Goal: Use online tool/utility: Utilize a website feature to perform a specific function

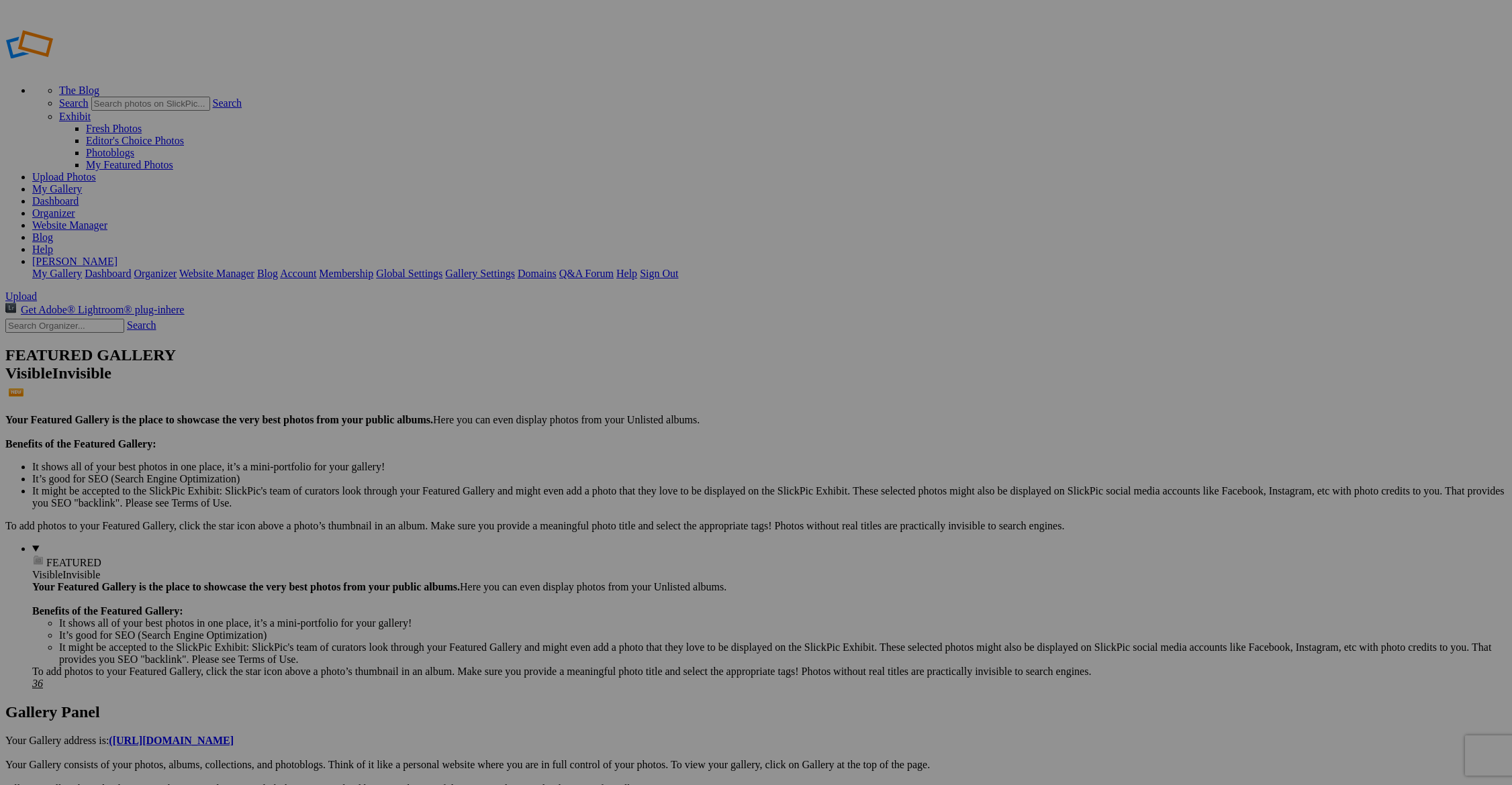
type input "Home"
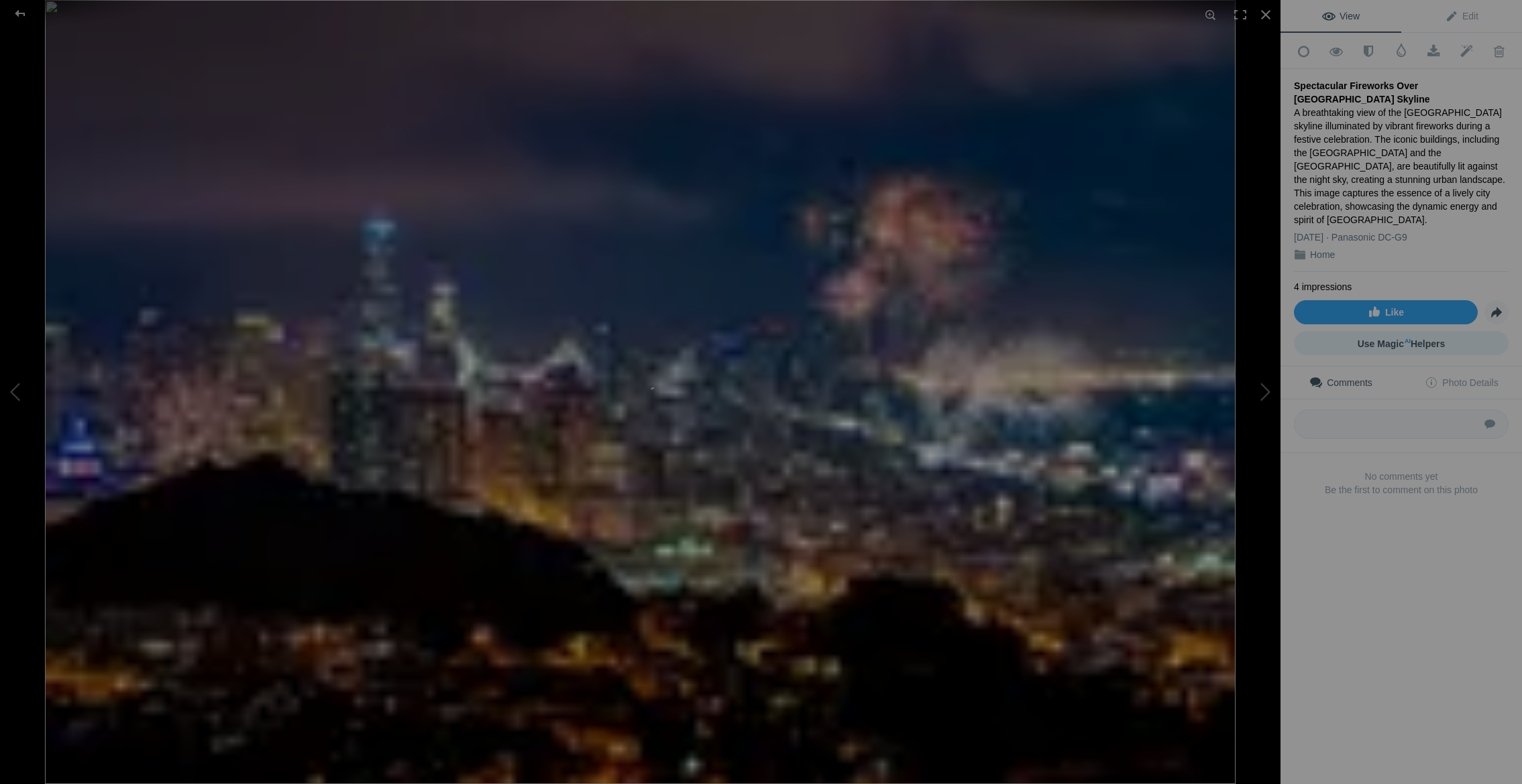
click at [1405, 339] on span "Use Magic AI Helpers" at bounding box center [1401, 344] width 88 height 11
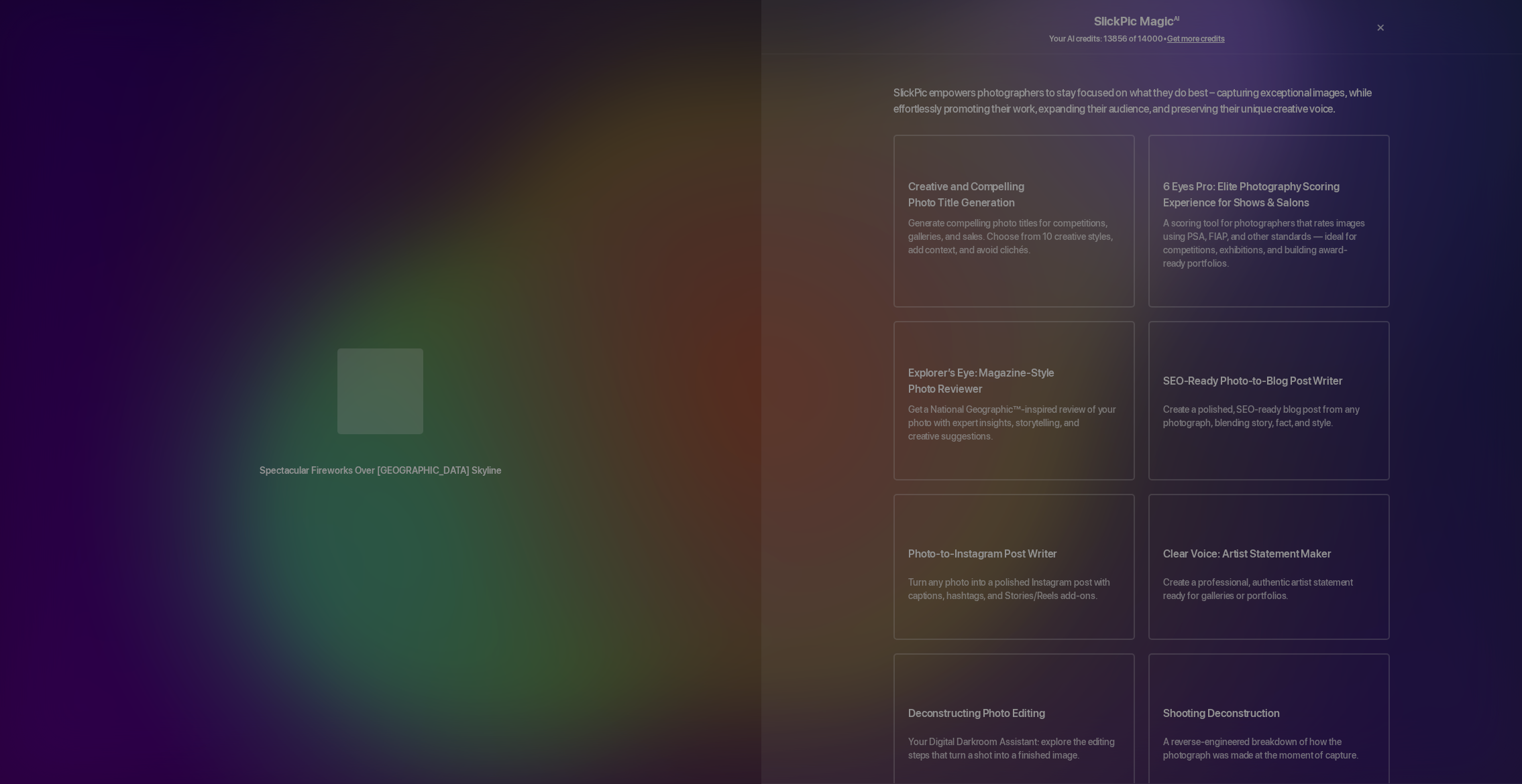
click at [1353, 27] on div at bounding box center [1355, 28] width 23 height 34
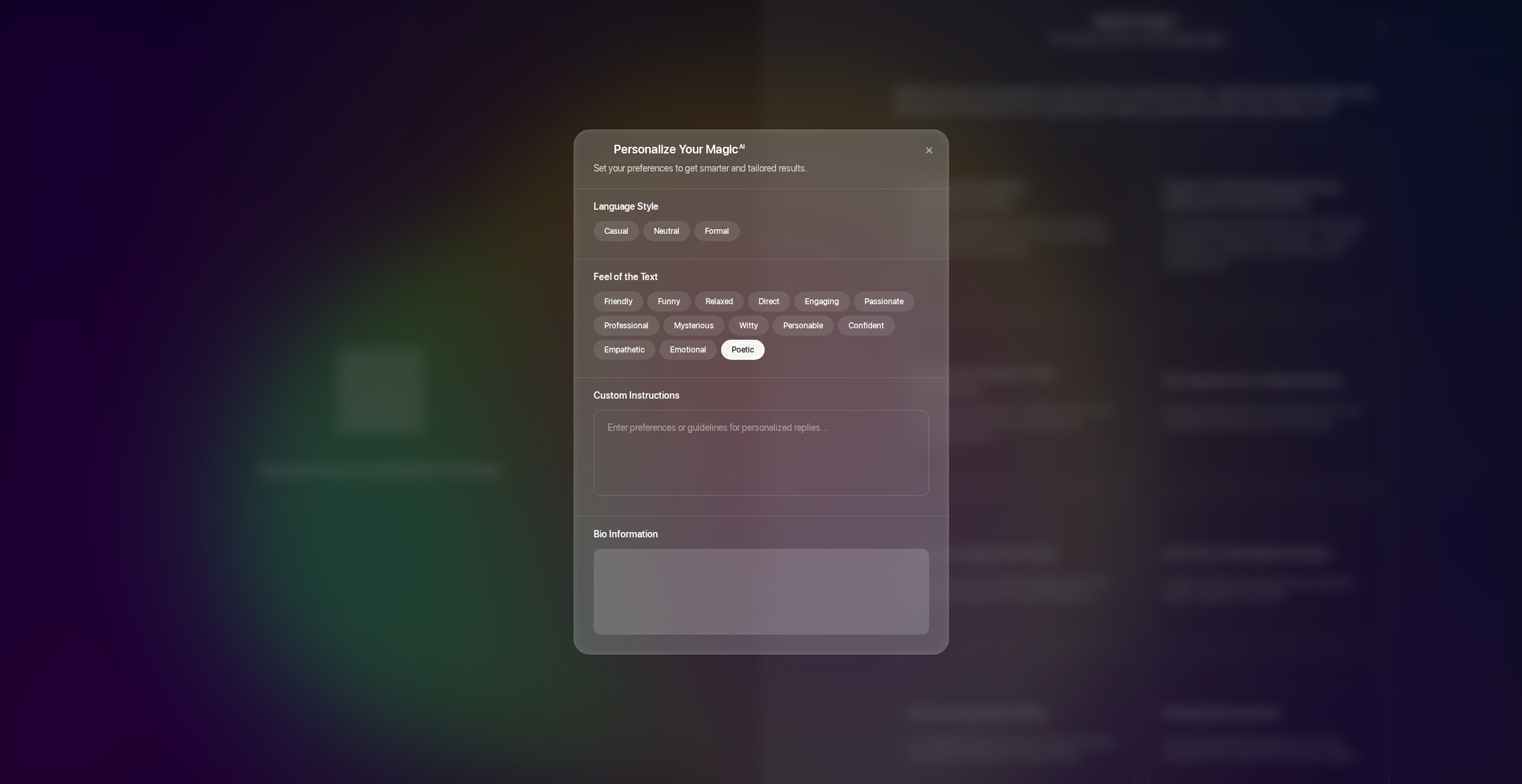
drag, startPoint x: 604, startPoint y: 555, endPoint x: 612, endPoint y: 562, distance: 10.6
click at [604, 557] on textarea at bounding box center [761, 591] width 335 height 86
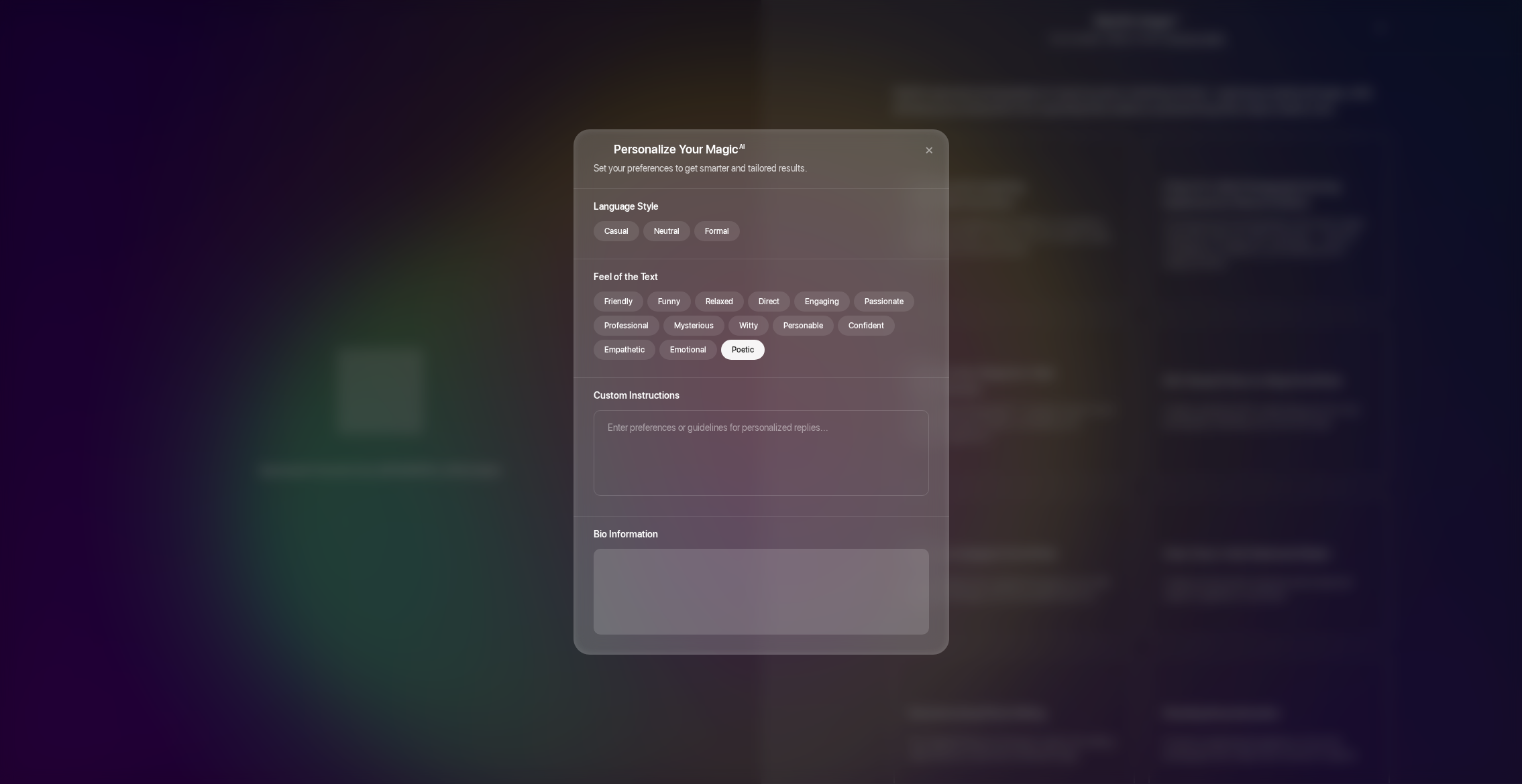
click at [774, 588] on textarea at bounding box center [761, 591] width 335 height 86
click at [818, 613] on textarea at bounding box center [761, 591] width 335 height 86
type textarea "c"
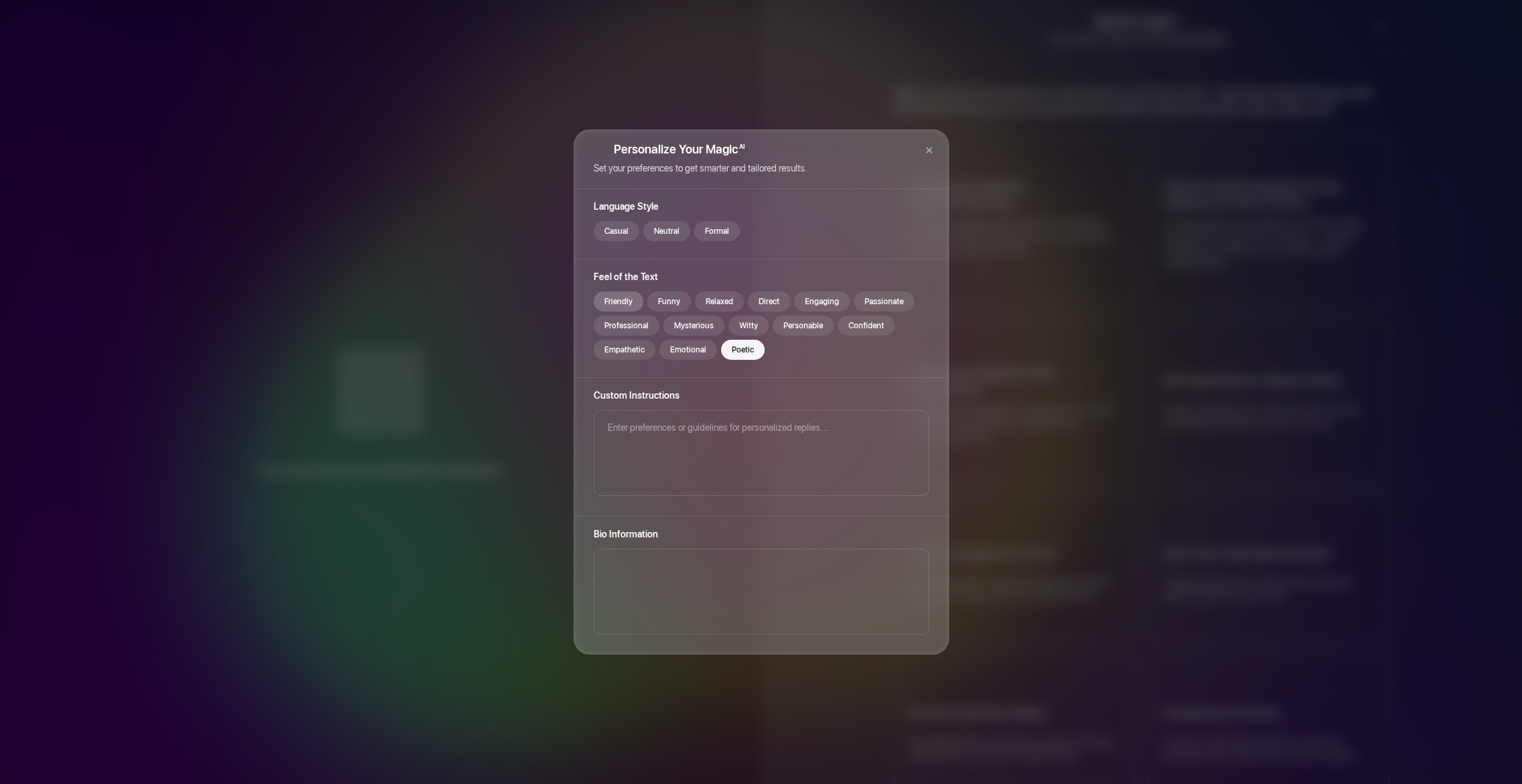
click at [609, 300] on div "Friendly" at bounding box center [618, 301] width 50 height 20
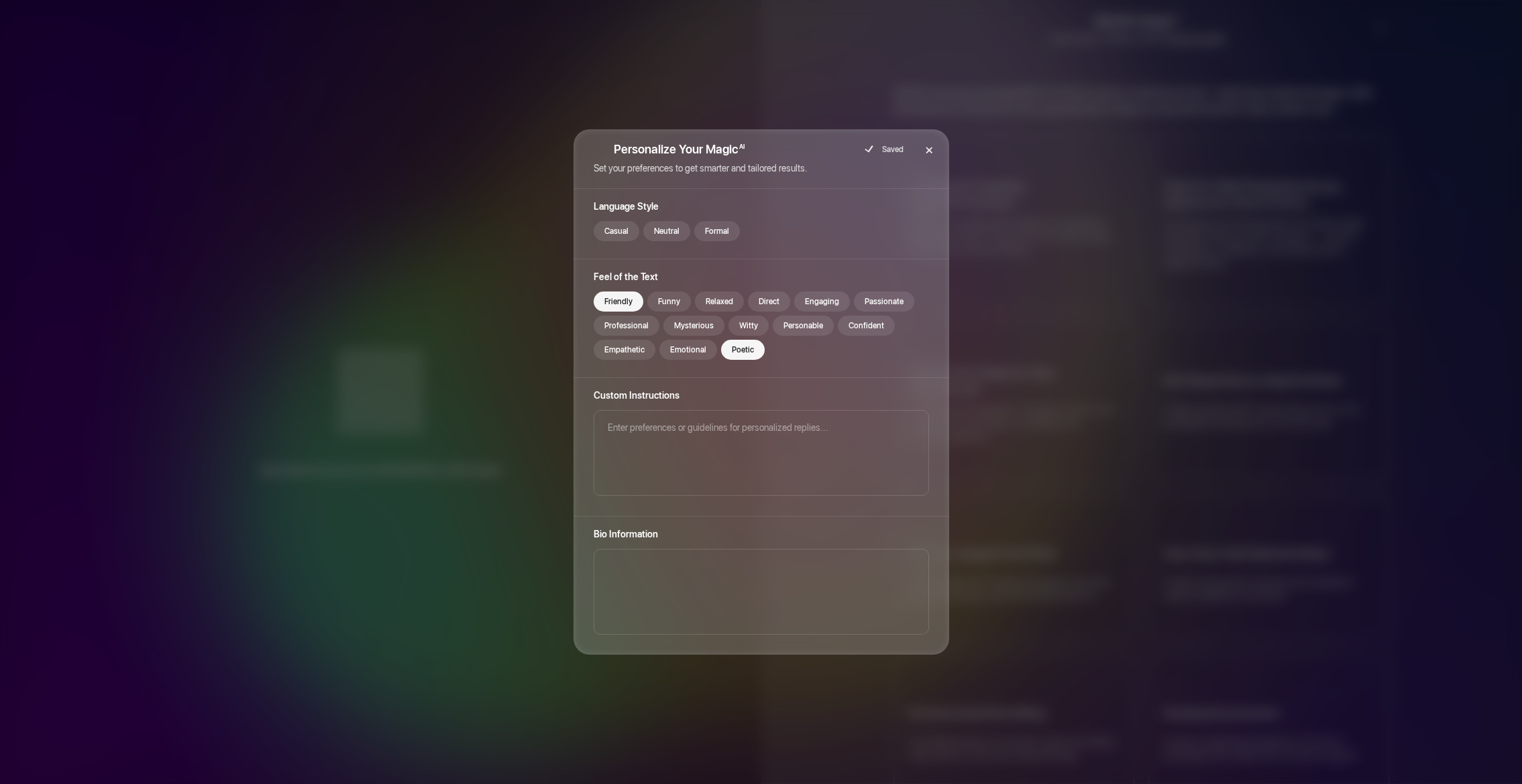
click at [932, 148] on div "×" at bounding box center [929, 149] width 41 height 41
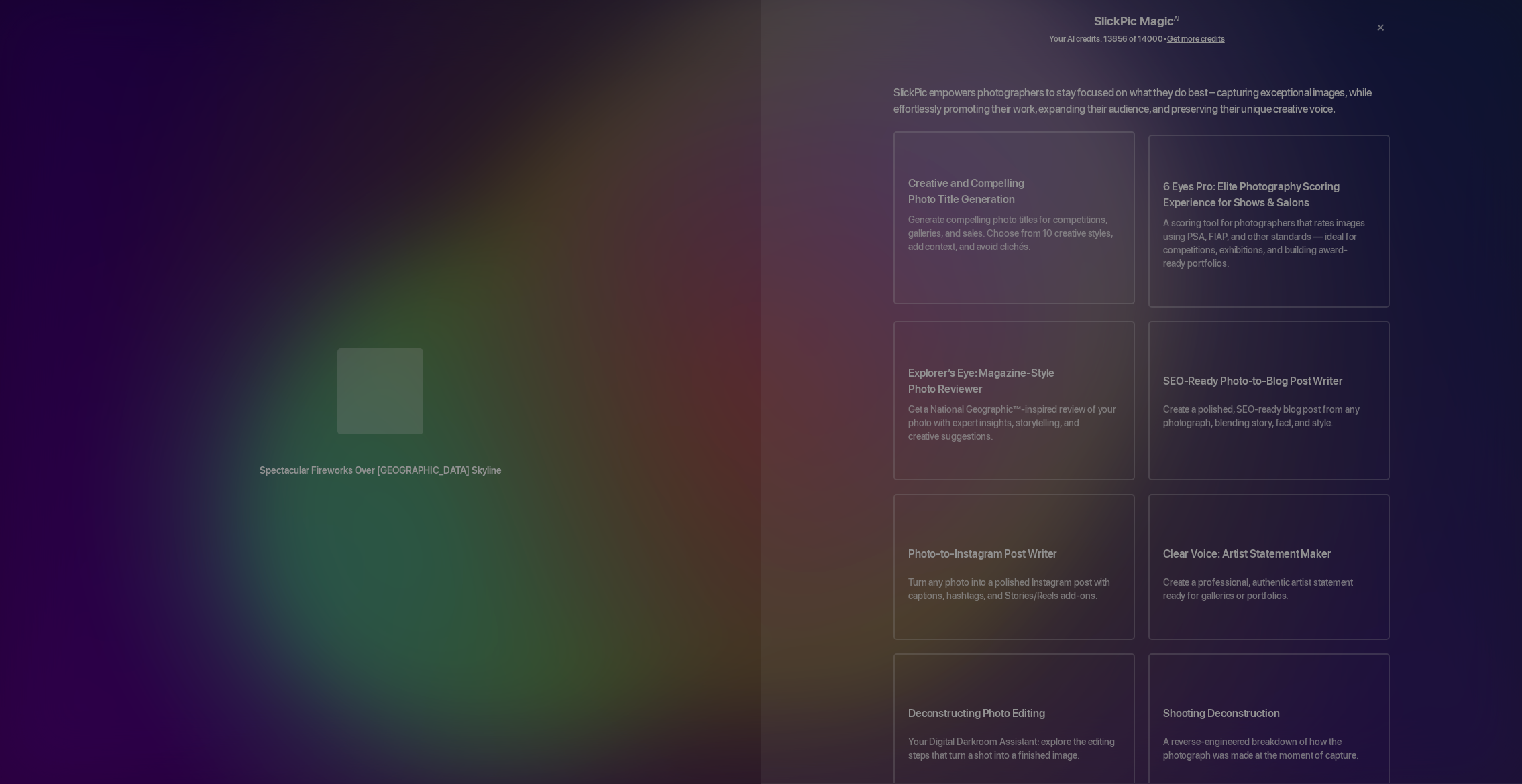
click at [987, 221] on p "Generate compelling photo titles for competitions, galleries, and sales. Choose…" at bounding box center [1014, 240] width 212 height 54
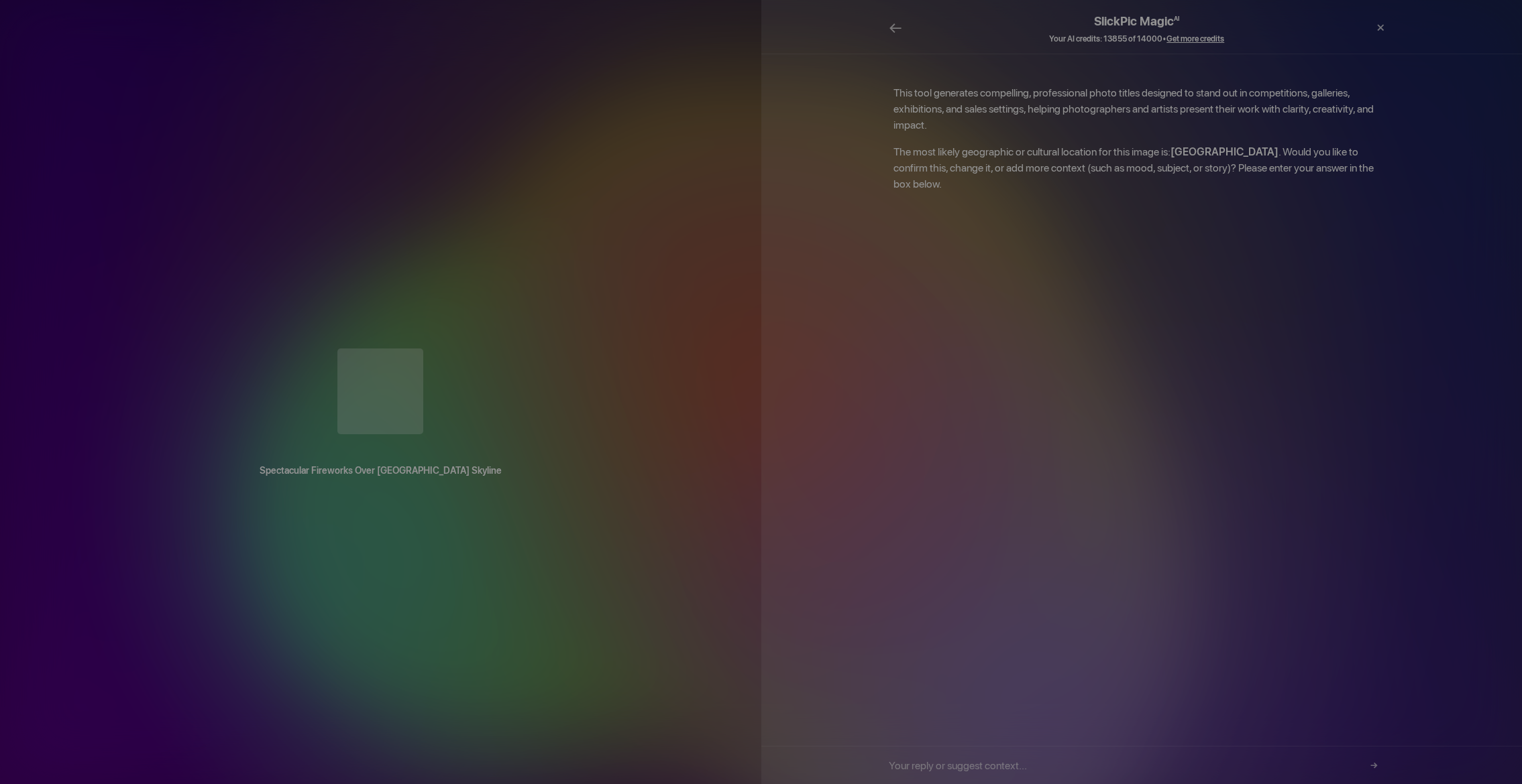
click at [954, 769] on input "text" at bounding box center [1136, 765] width 496 height 37
type input "yes"
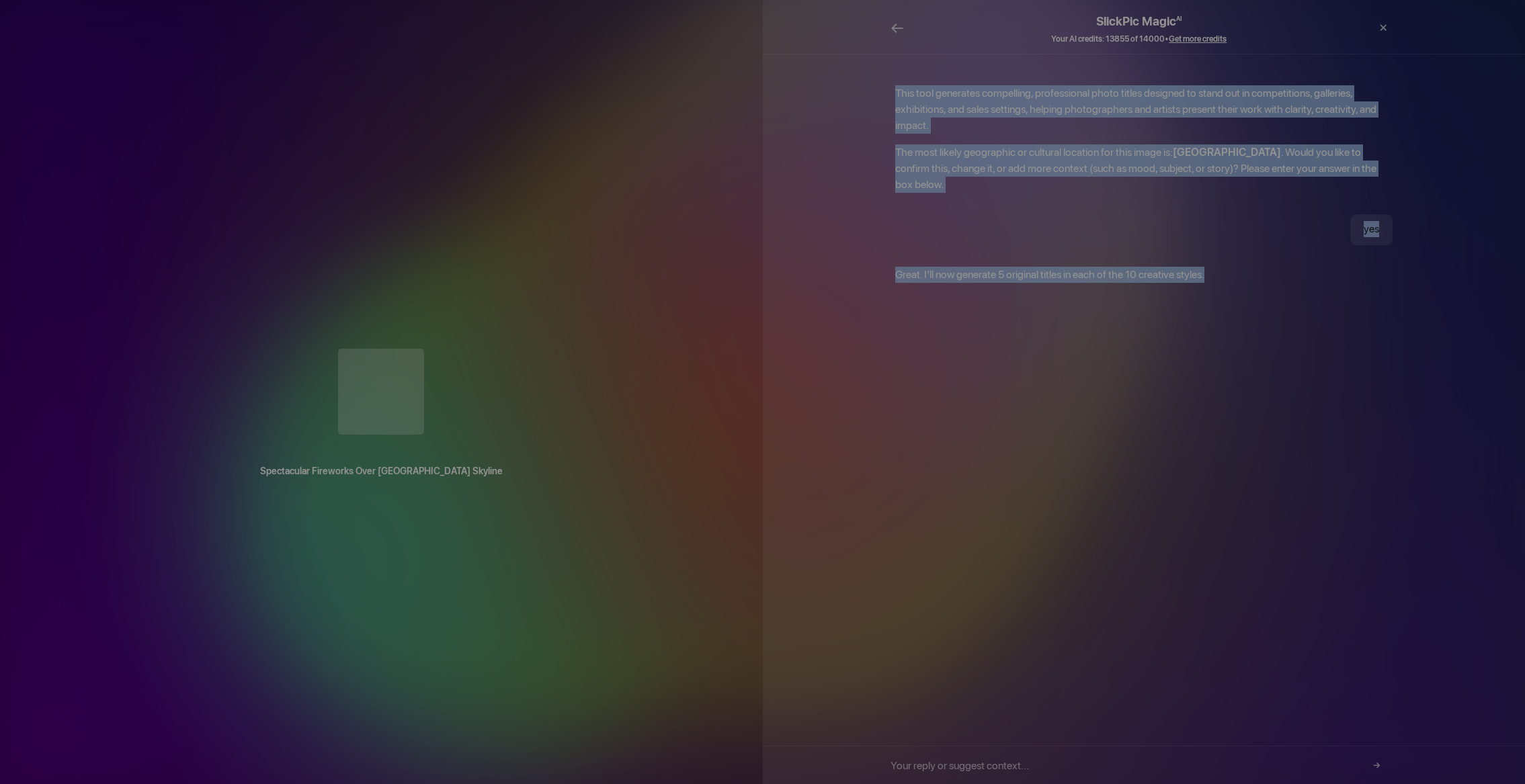
drag, startPoint x: 1233, startPoint y: 246, endPoint x: 878, endPoint y: 77, distance: 393.2
click at [878, 85] on div "This tool generates compelling, professional photo titles designed to stand out…" at bounding box center [1144, 183] width 538 height 198
copy div "This tool generates compelling, professional photo titles designed to stand out…"
click at [895, 28] on span "←" at bounding box center [897, 27] width 13 height 19
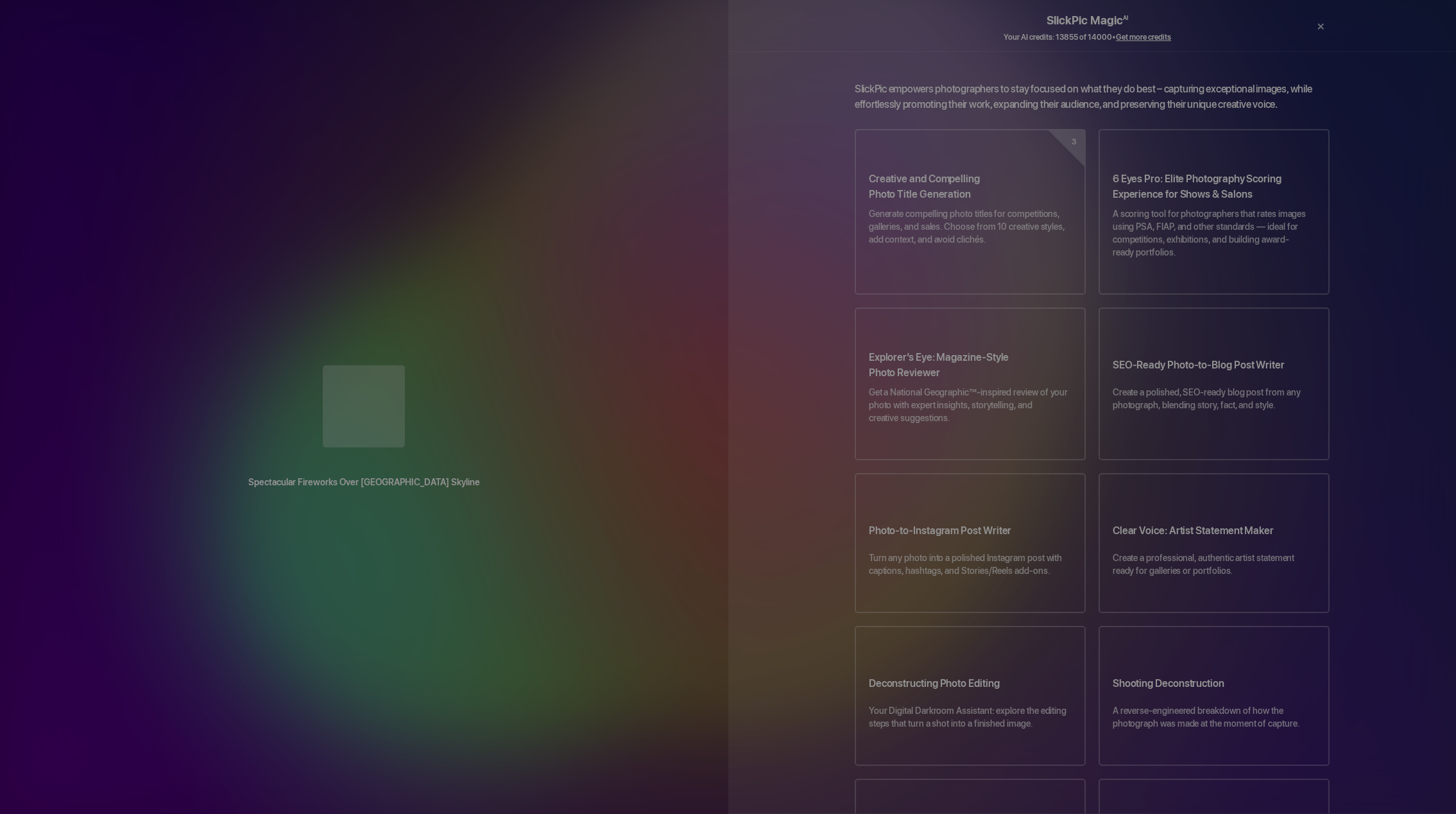
drag, startPoint x: 914, startPoint y: 206, endPoint x: 905, endPoint y: 200, distance: 10.8
click at [914, 207] on p "Generate compelling photo titles for competitions, galleries, and sales. Choose…" at bounding box center [970, 233] width 203 height 52
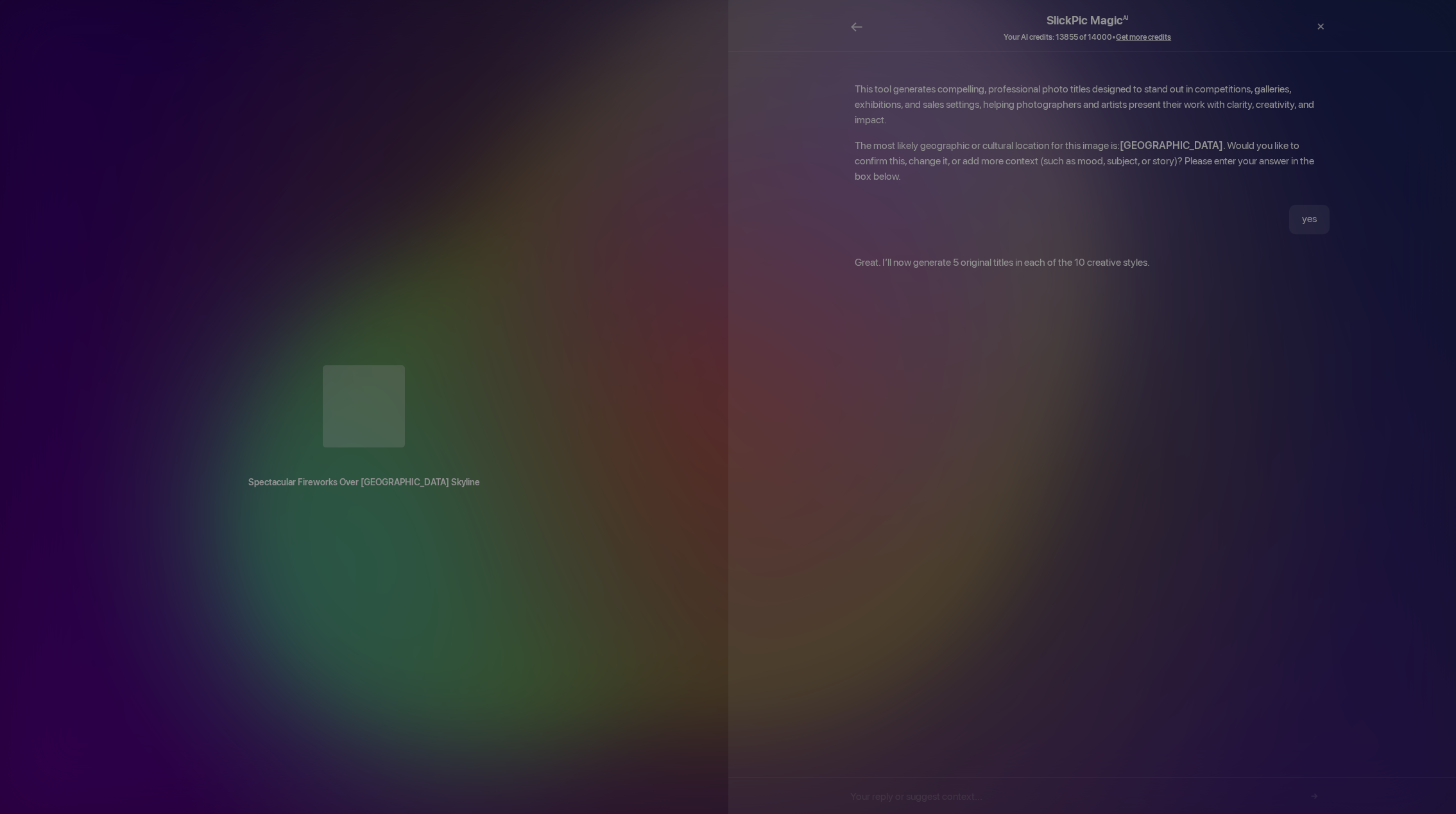
drag, startPoint x: 1160, startPoint y: 241, endPoint x: 830, endPoint y: 85, distance: 365.0
click at [830, 85] on div "SlickPic Magic AI Your AI credits: 13855 of 14000 • Get more credits ← Print × …" at bounding box center [1092, 407] width 728 height 814
drag, startPoint x: 848, startPoint y: 77, endPoint x: 923, endPoint y: 133, distance: 93.6
click at [923, 133] on div "SlickPic Magic AI Your AI credits: 13855 of 14000 • Get more credits ← Print × …" at bounding box center [1092, 407] width 728 height 814
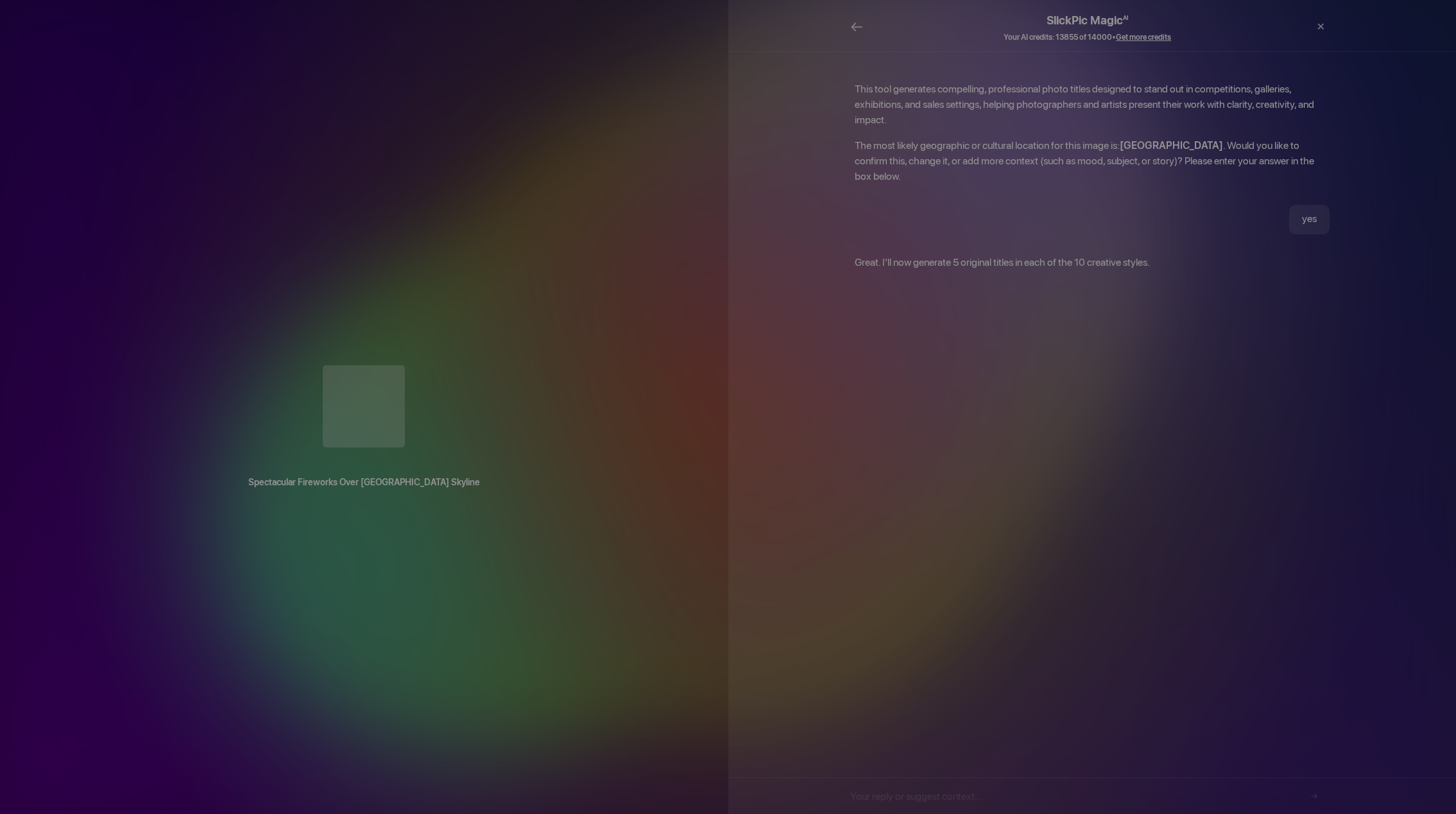
click at [1108, 224] on div "SlickPic Magic AI Your AI credits: 13855 of 14000 • Get more credits ← Print × …" at bounding box center [1092, 407] width 728 height 814
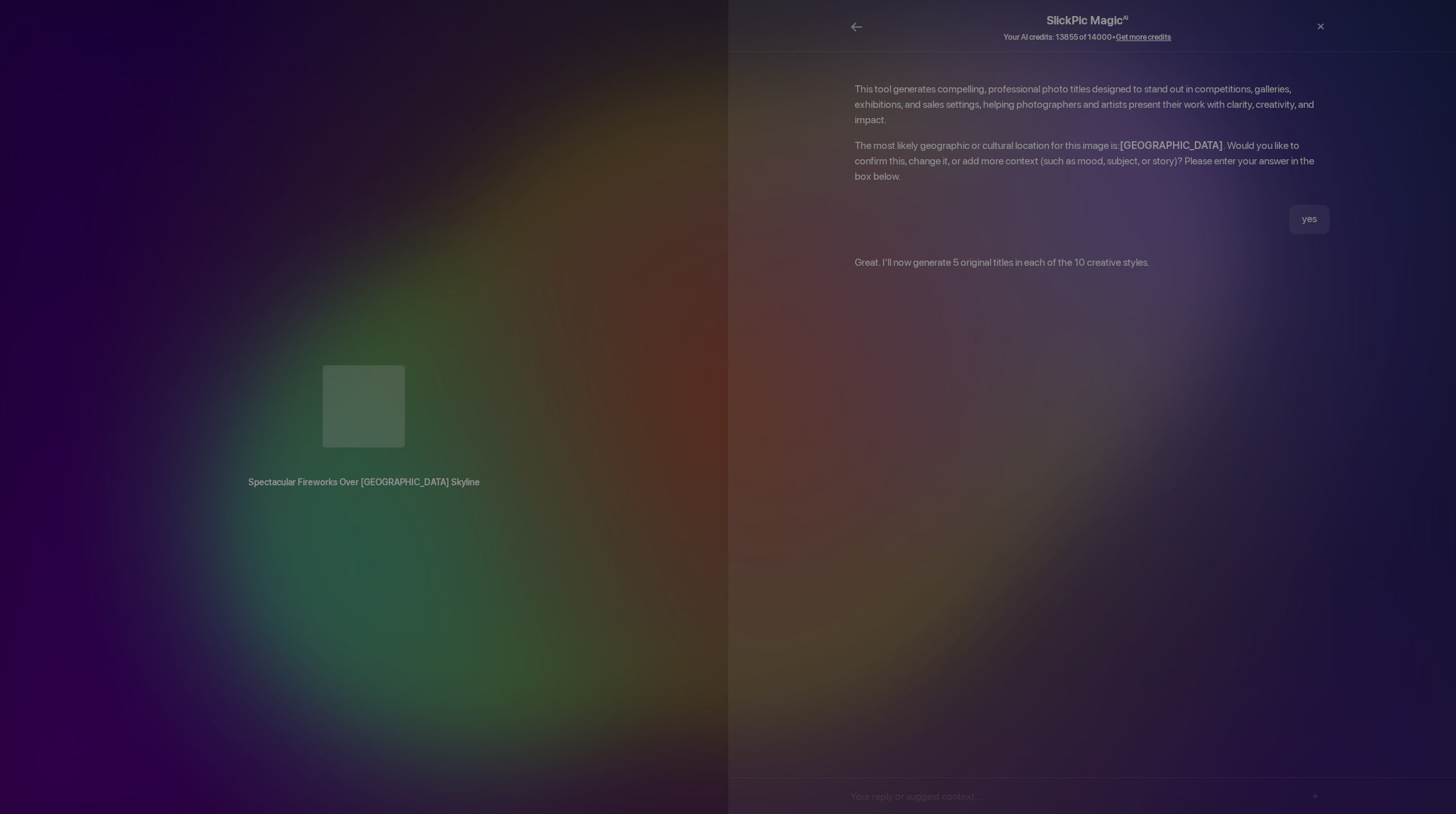
click at [1155, 230] on div "SlickPic Magic AI Your AI credits: 13855 of 14000 • Get more credits ← Print × …" at bounding box center [1092, 407] width 728 height 814
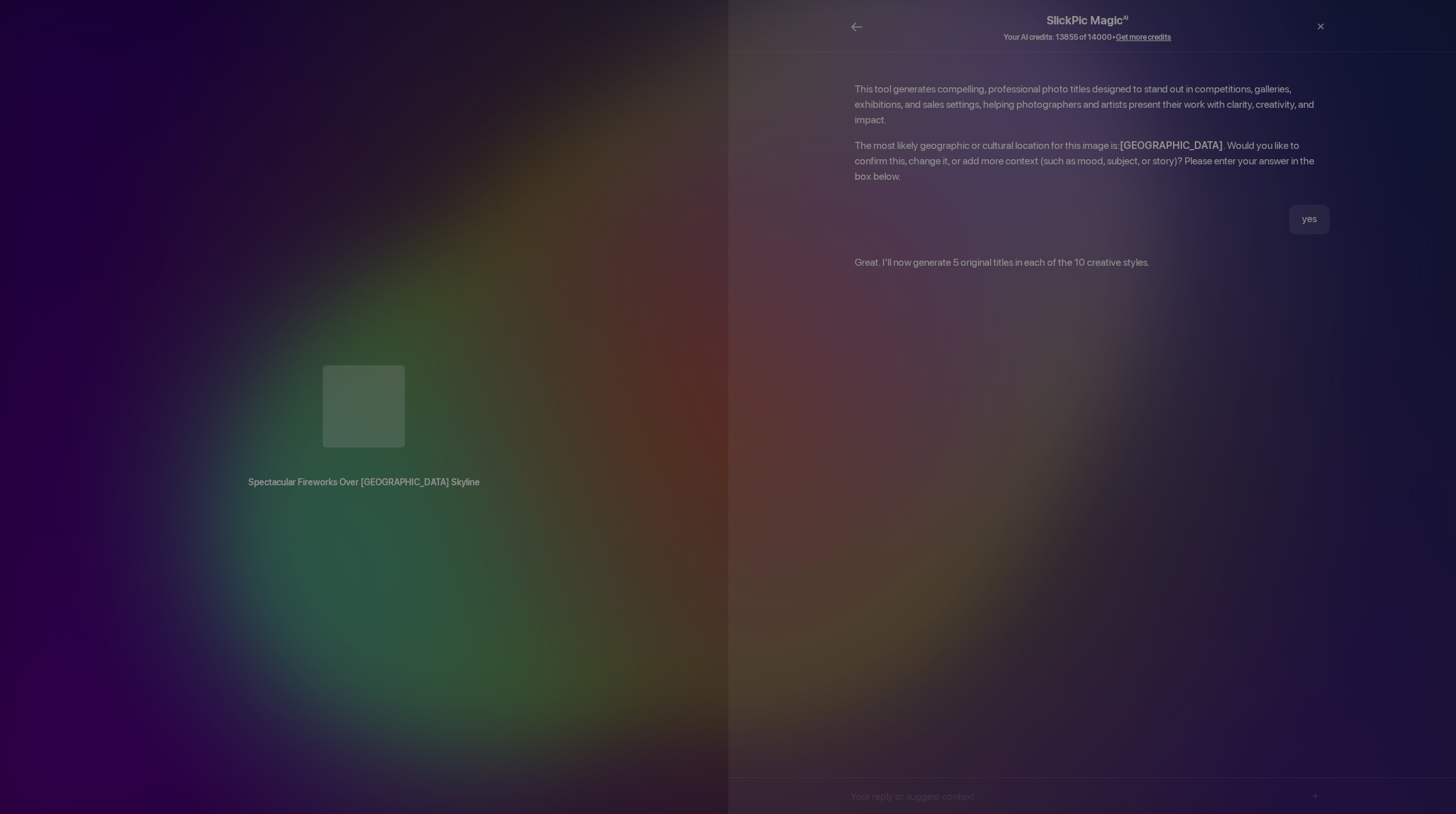
drag, startPoint x: 1156, startPoint y: 233, endPoint x: 886, endPoint y: 95, distance: 303.2
click at [806, 48] on div "SlickPic Magic AI Your AI credits: 13855 of 14000 • Get more credits ← Print × …" at bounding box center [1092, 407] width 728 height 814
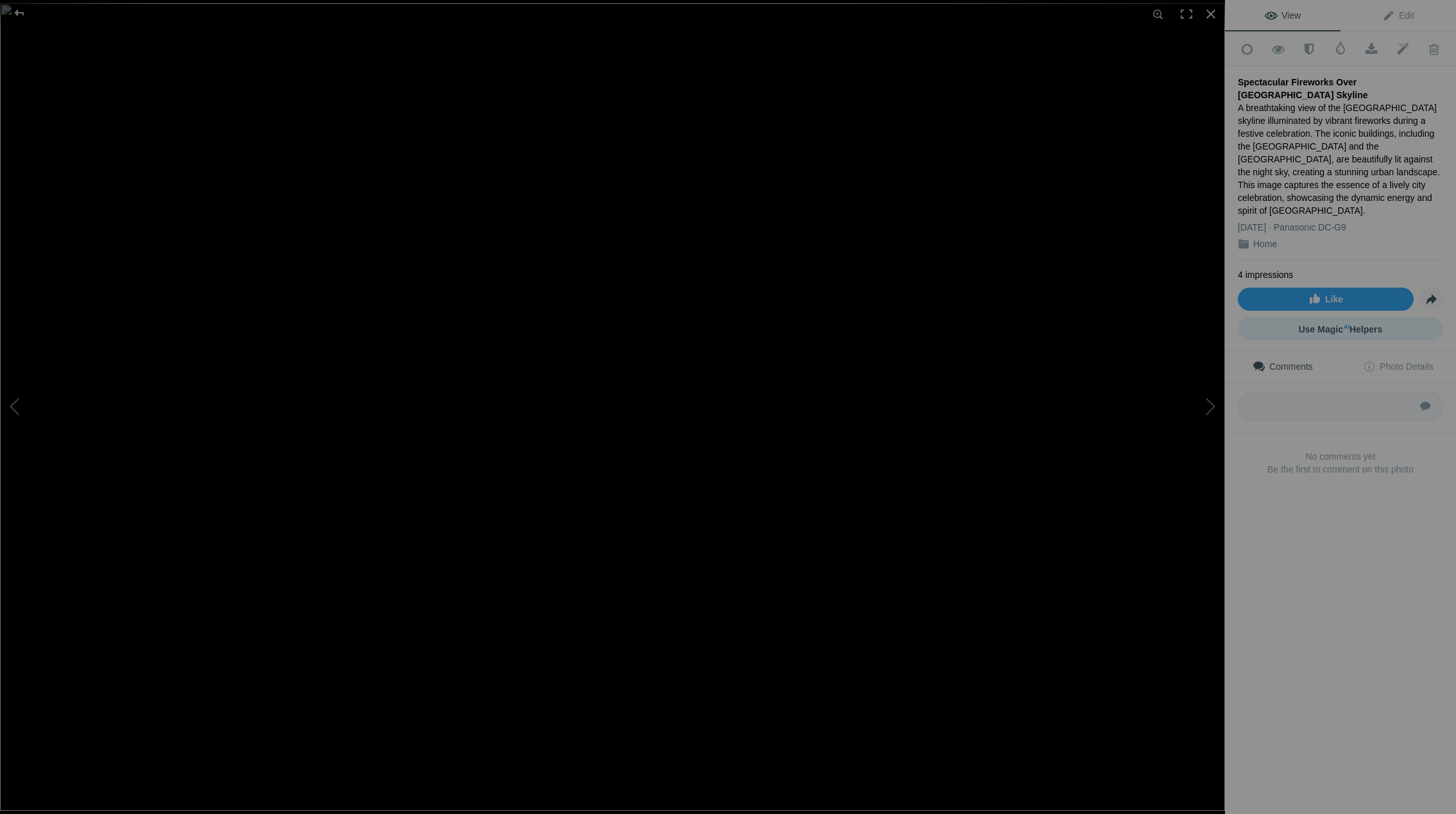
click at [1349, 324] on span "Use Magic AI Helpers" at bounding box center [1340, 329] width 84 height 10
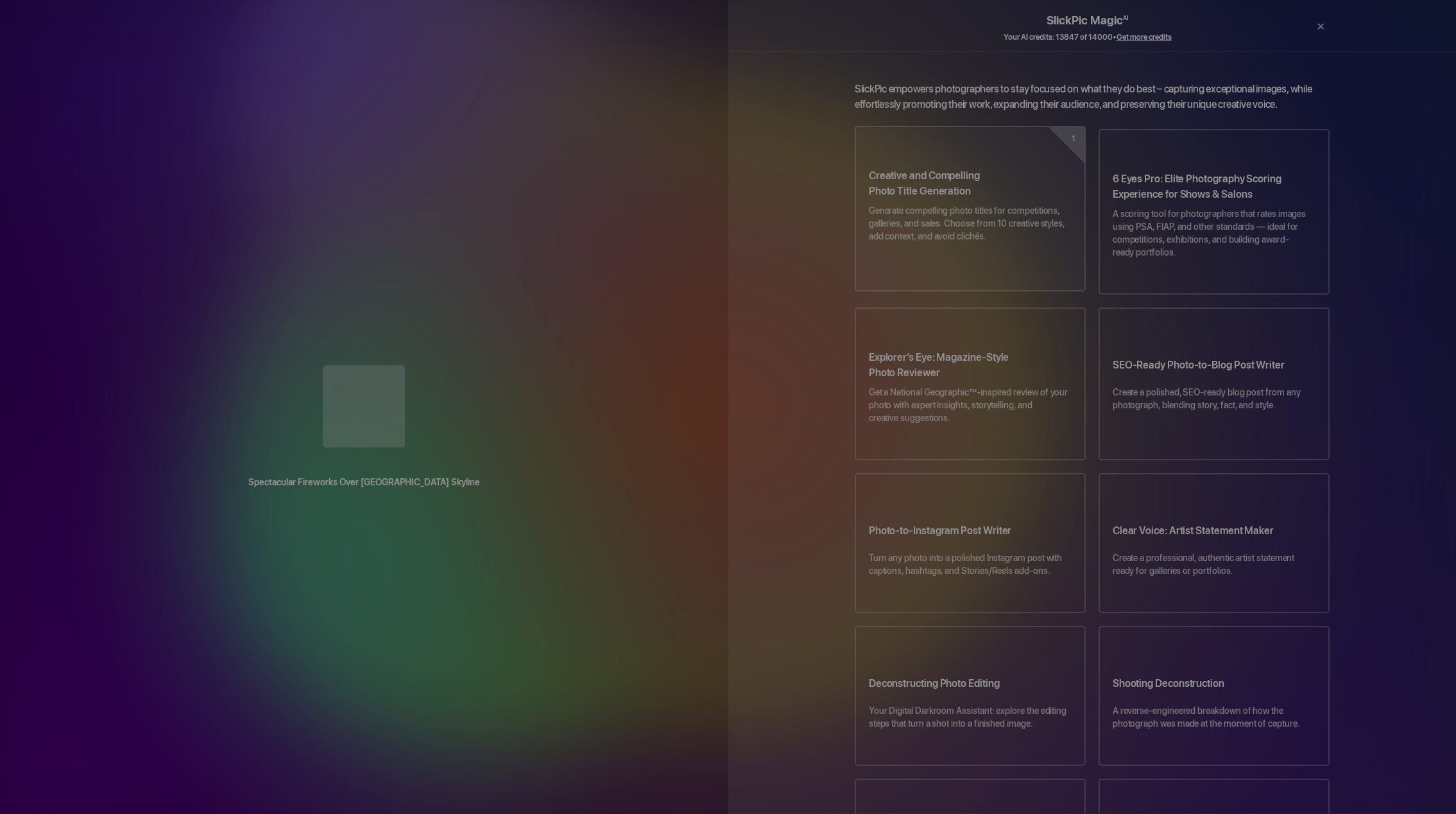
click at [983, 204] on p "Generate compelling photo titles for competitions, galleries, and sales. Choose…" at bounding box center [970, 229] width 203 height 52
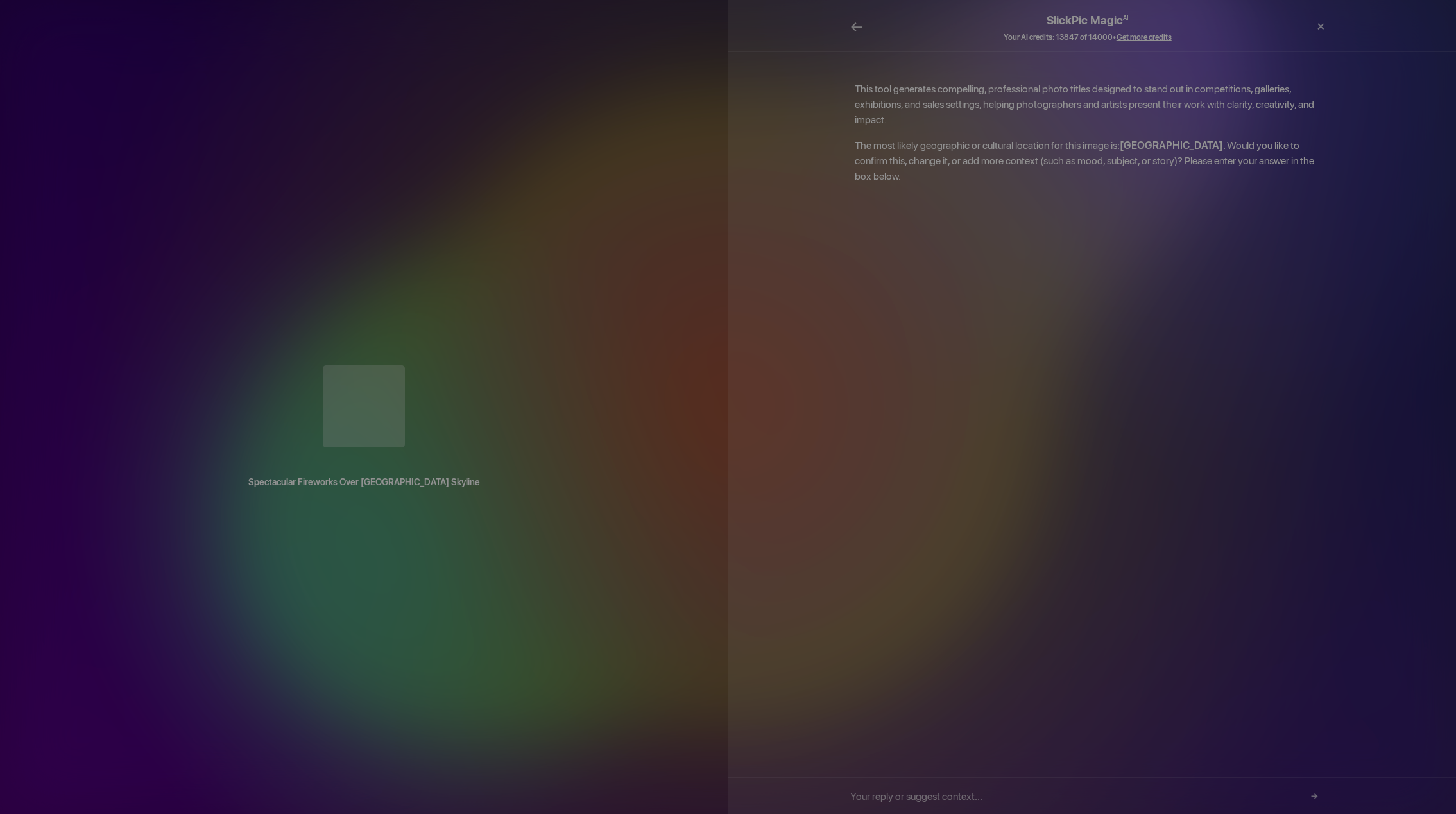
click at [1273, 30] on div "×" at bounding box center [1270, 27] width 25 height 39
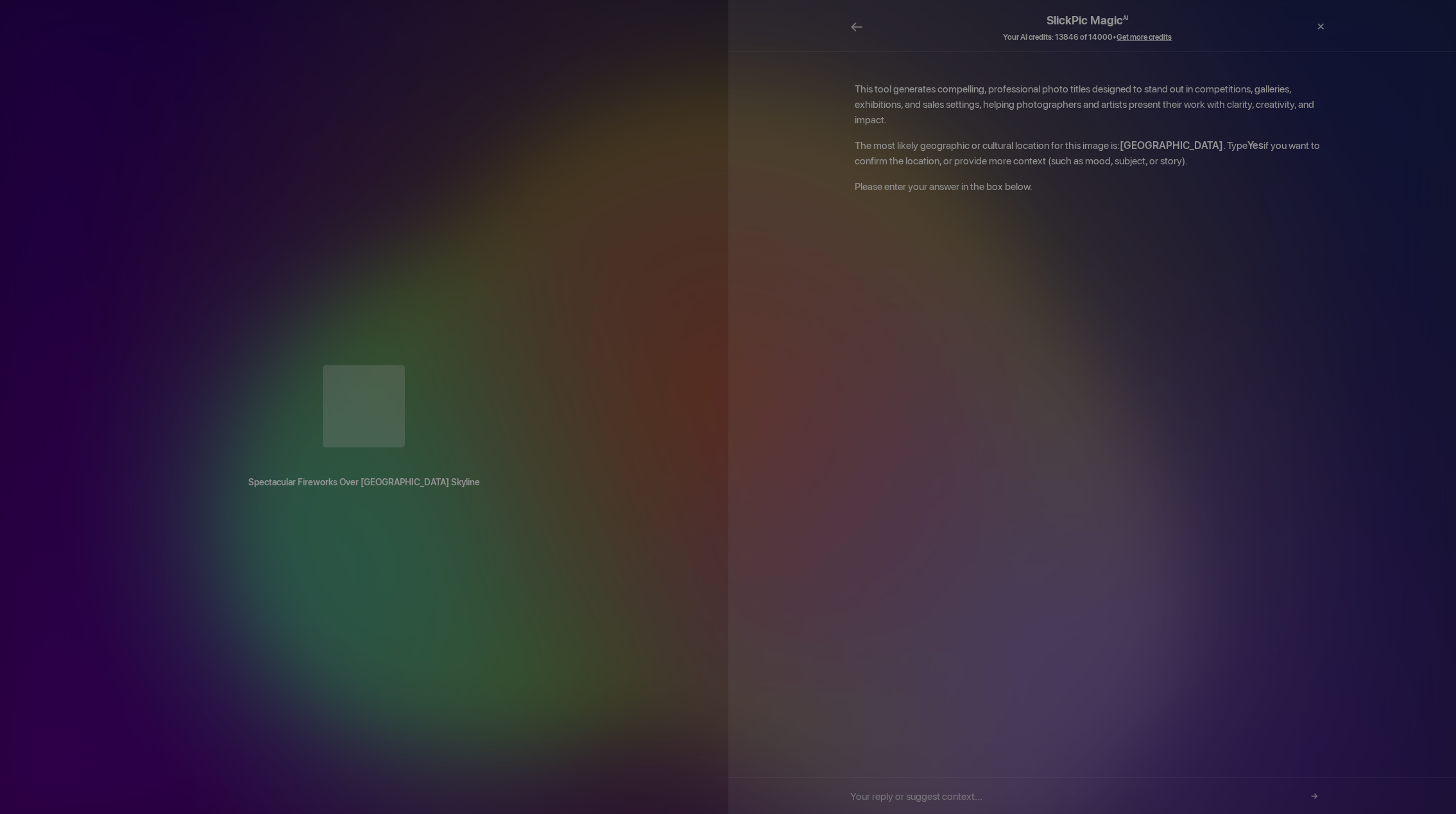
click at [997, 793] on input "text" at bounding box center [1087, 795] width 475 height 36
type input "yes"
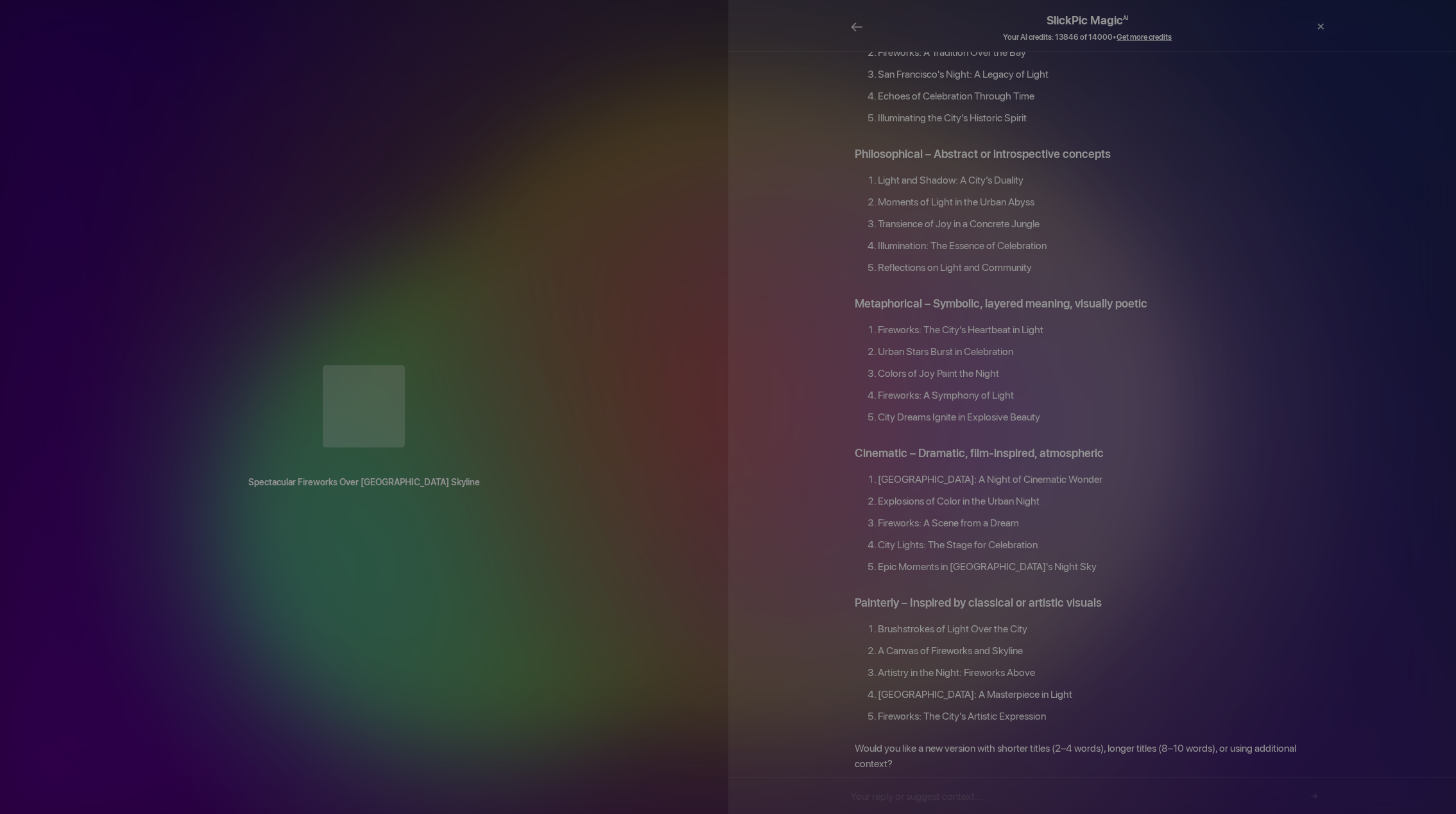
scroll to position [1046, 0]
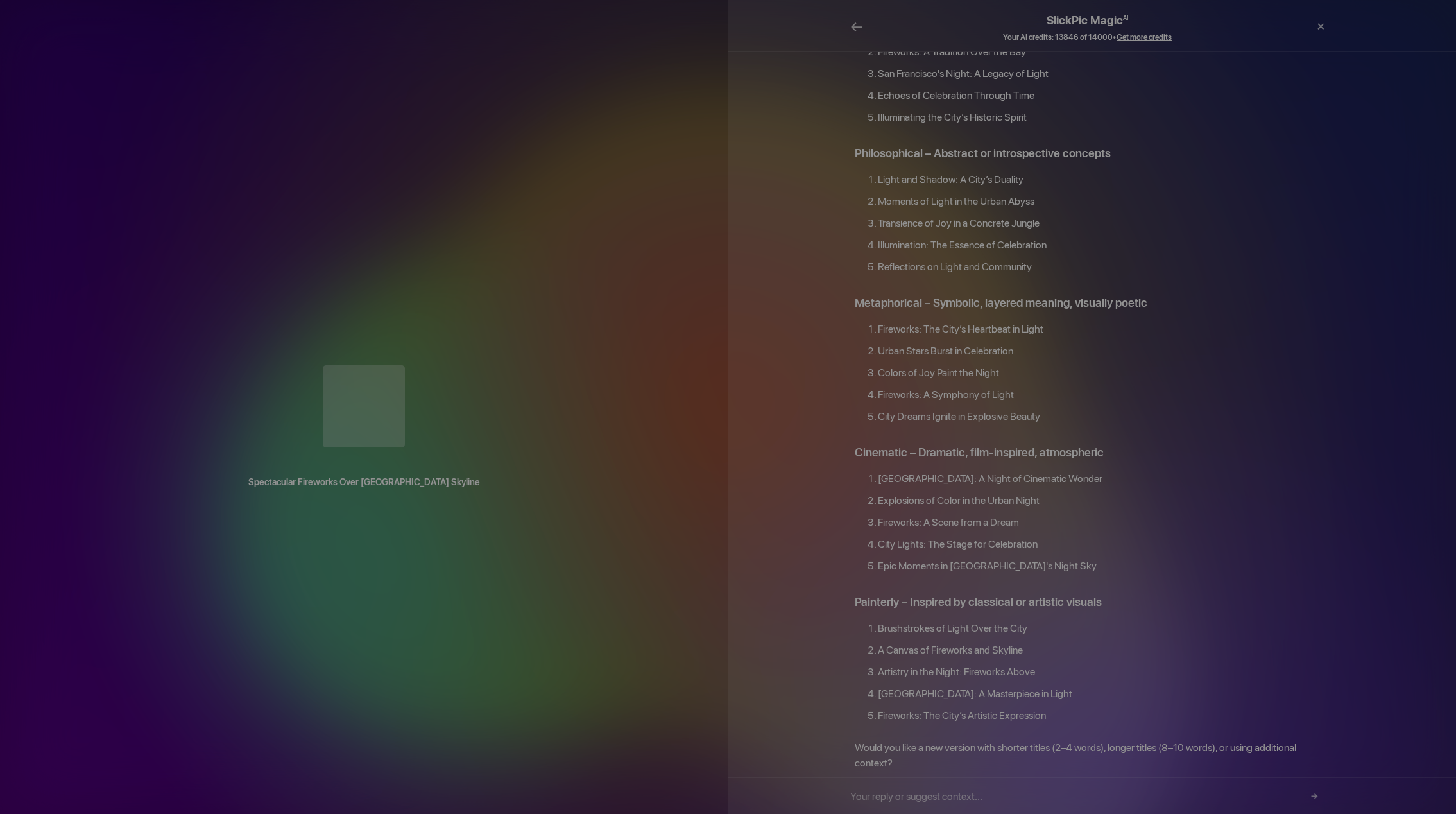
click at [1010, 794] on input "text" at bounding box center [1087, 795] width 475 height 36
type input "longer"
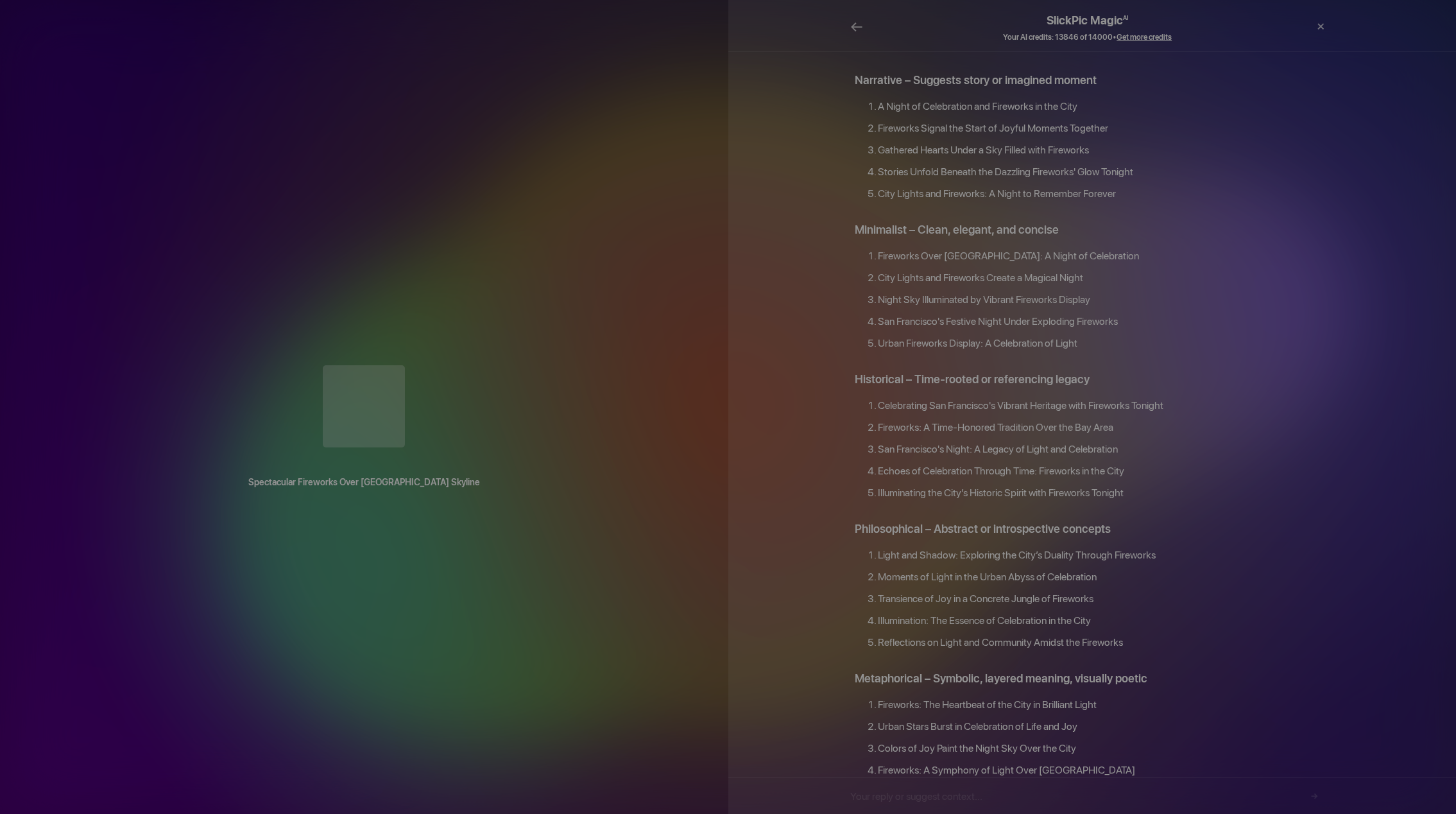
scroll to position [2328, 0]
